Goal: Obtain resource: Download file/media

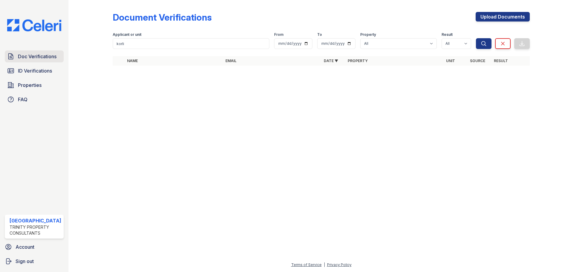
click at [40, 56] on span "Doc Verifications" at bounding box center [37, 56] width 39 height 7
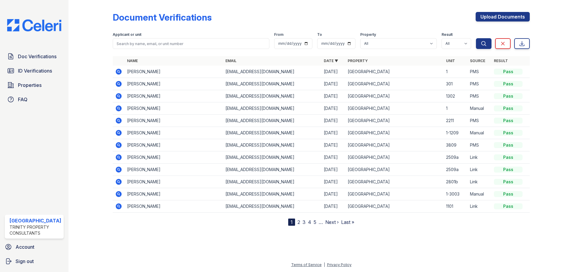
click at [118, 82] on icon at bounding box center [119, 84] width 6 height 6
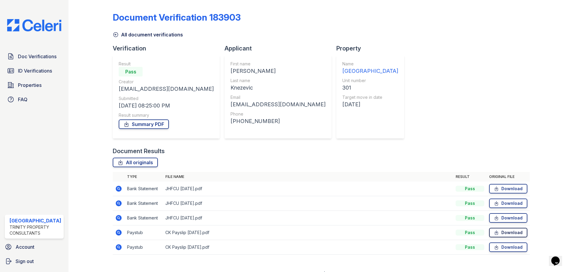
click at [514, 234] on link "Download" at bounding box center [508, 233] width 38 height 10
click at [505, 250] on link "Download" at bounding box center [508, 248] width 38 height 10
click at [42, 57] on span "Doc Verifications" at bounding box center [37, 56] width 39 height 7
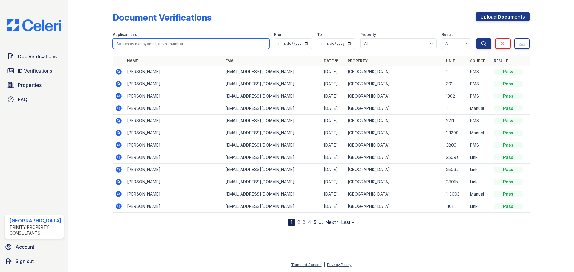
drag, startPoint x: 161, startPoint y: 43, endPoint x: 156, endPoint y: 43, distance: 5.4
click at [161, 43] on input "search" at bounding box center [191, 43] width 157 height 11
type input "rahula"
click at [476, 38] on button "Search" at bounding box center [484, 43] width 16 height 11
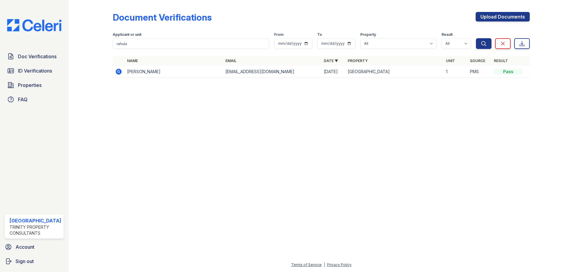
click at [119, 72] on icon at bounding box center [118, 71] width 7 height 7
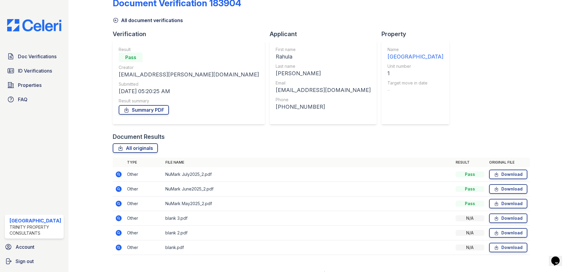
scroll to position [24, 0]
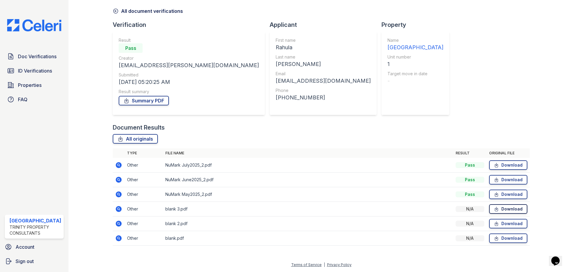
click at [502, 208] on link "Download" at bounding box center [508, 210] width 38 height 10
click at [494, 165] on icon at bounding box center [496, 165] width 5 height 6
click at [498, 179] on link "Download" at bounding box center [508, 180] width 38 height 10
click at [504, 194] on link "Download" at bounding box center [508, 195] width 38 height 10
click at [142, 98] on link "Summary PDF" at bounding box center [144, 101] width 50 height 10
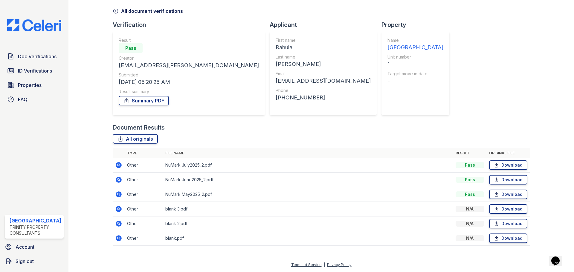
click at [48, 50] on div "Doc Verifications ID Verifications Properties FAQ Arrive Streeterville Trinity …" at bounding box center [34, 136] width 68 height 272
click at [49, 60] on link "Doc Verifications" at bounding box center [34, 57] width 59 height 12
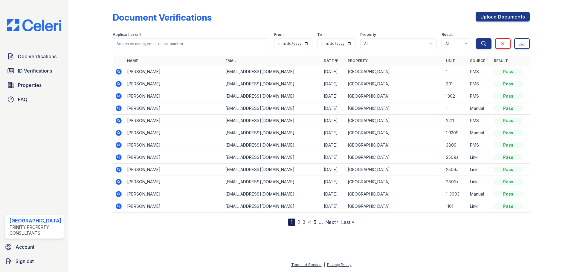
click at [115, 84] on icon at bounding box center [118, 83] width 7 height 7
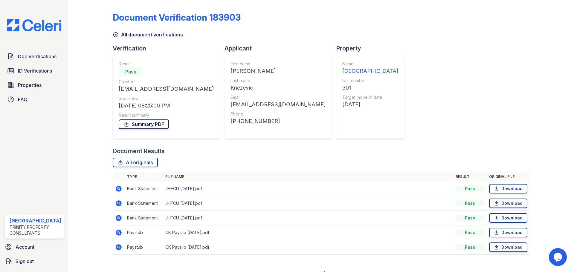
click at [159, 127] on link "Summary PDF" at bounding box center [144, 125] width 50 height 10
click at [38, 57] on span "Doc Verifications" at bounding box center [37, 56] width 39 height 7
